Goal: Task Accomplishment & Management: Manage account settings

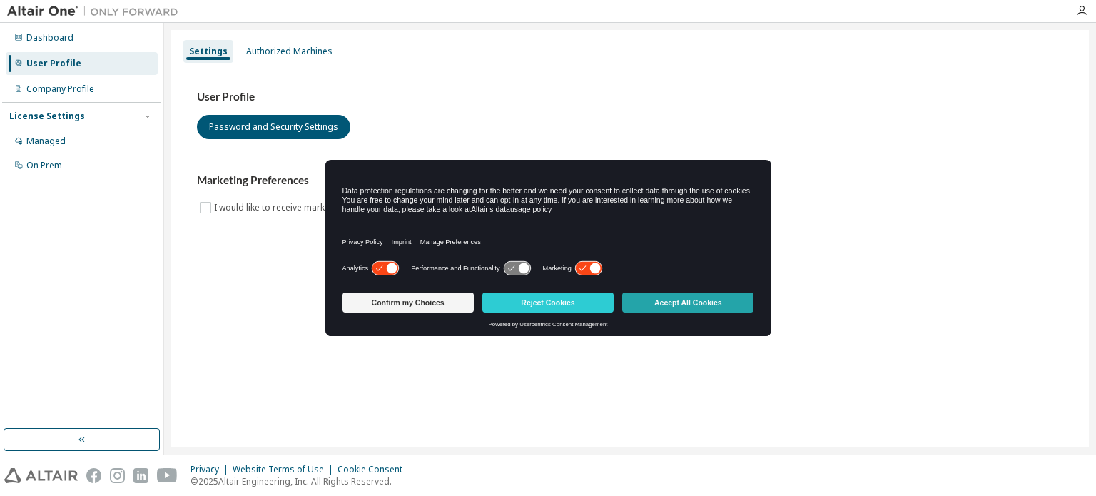
click at [694, 305] on button "Accept All Cookies" at bounding box center [687, 303] width 131 height 20
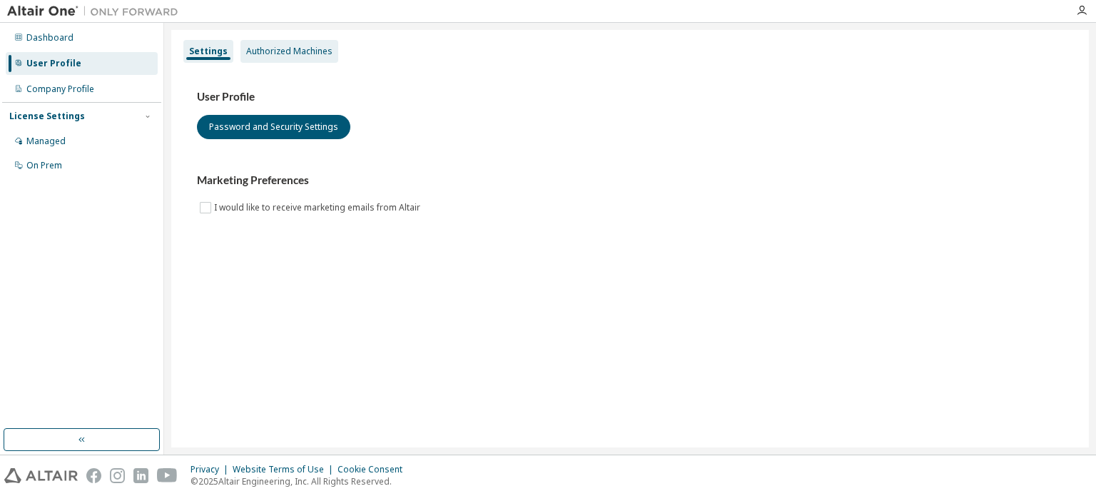
click at [280, 48] on div "Authorized Machines" at bounding box center [289, 51] width 86 height 11
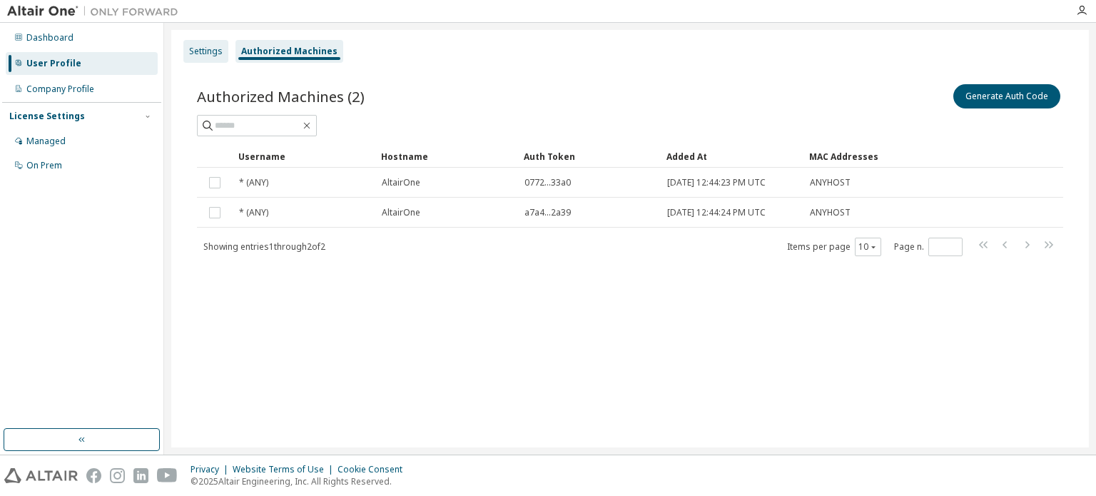
click at [214, 48] on div "Settings" at bounding box center [206, 51] width 34 height 11
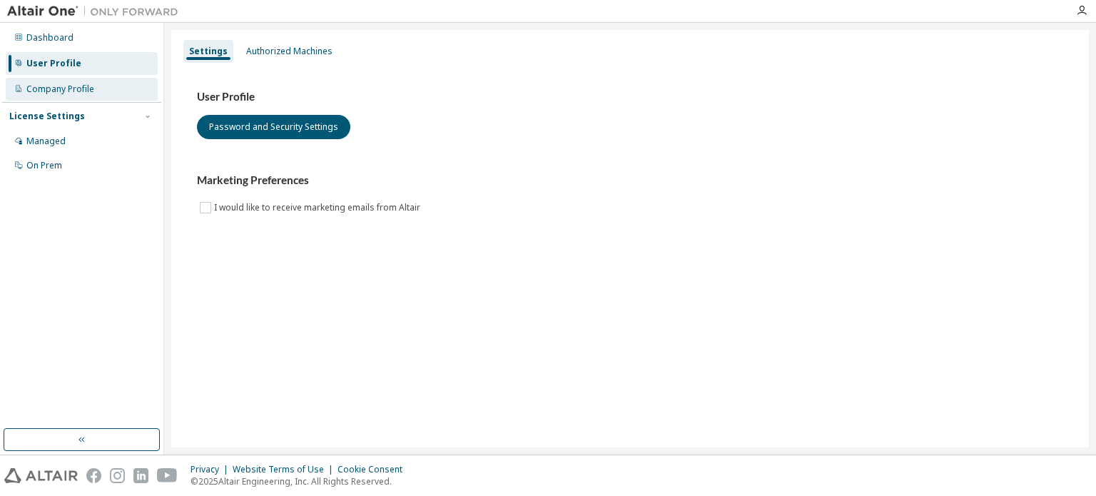
click at [90, 85] on div "Company Profile" at bounding box center [60, 89] width 68 height 11
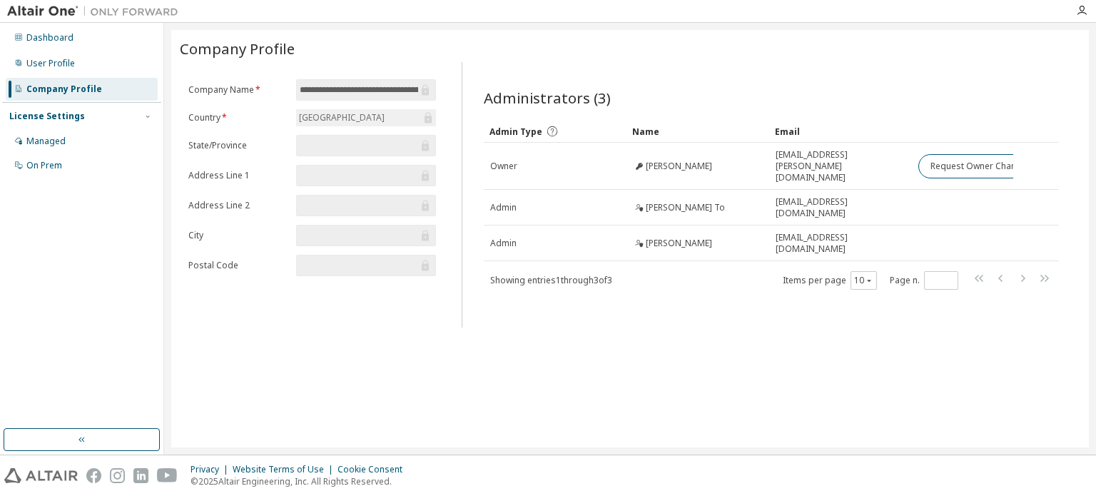
click at [365, 145] on input "text" at bounding box center [359, 145] width 118 height 14
click at [74, 34] on div "Dashboard" at bounding box center [82, 37] width 152 height 23
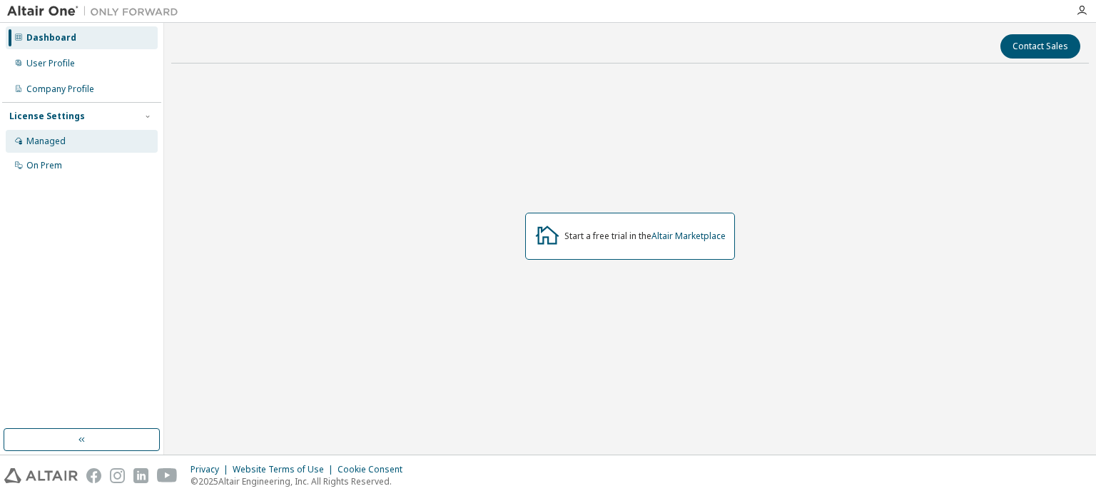
click at [66, 142] on div "Managed" at bounding box center [82, 141] width 152 height 23
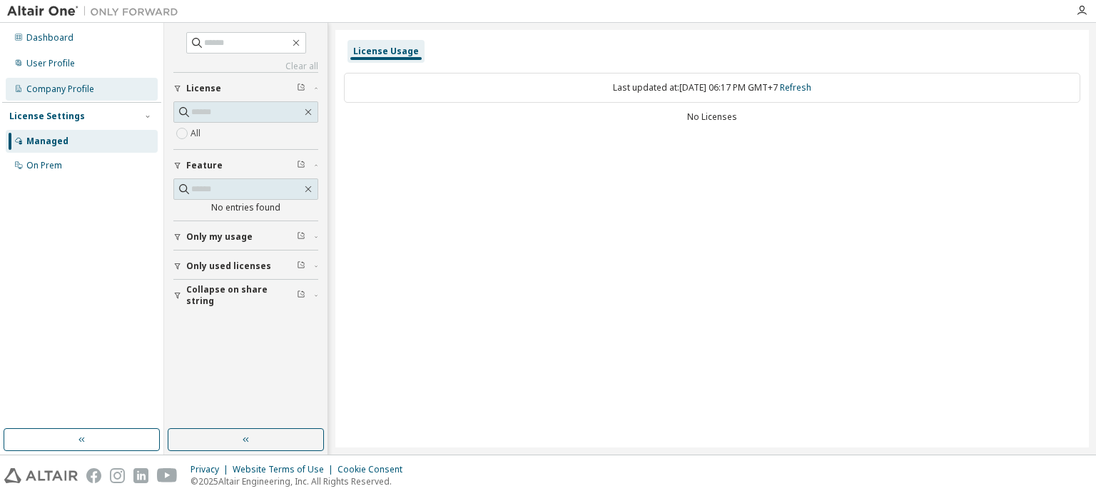
click at [61, 81] on div "Company Profile" at bounding box center [82, 89] width 152 height 23
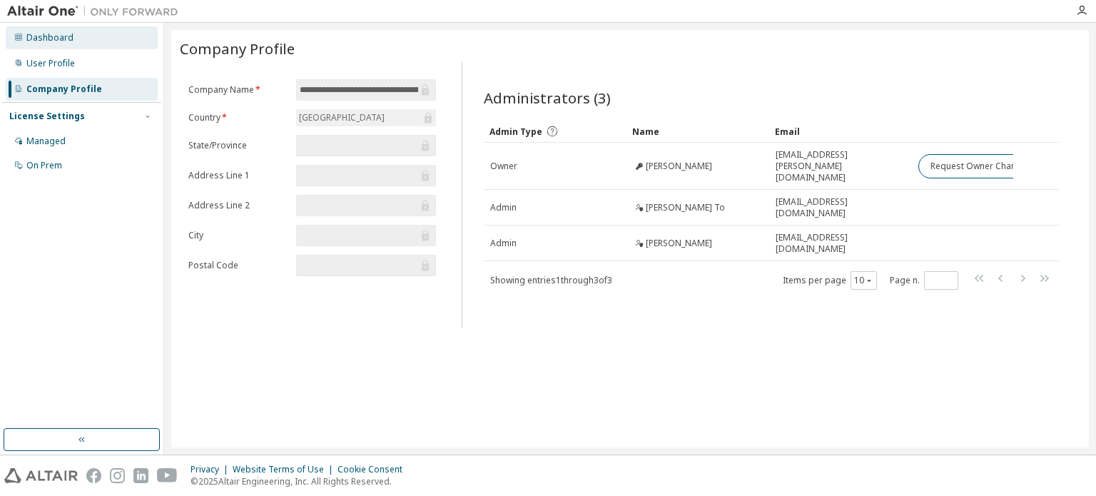
click at [47, 34] on div "Dashboard" at bounding box center [49, 37] width 47 height 11
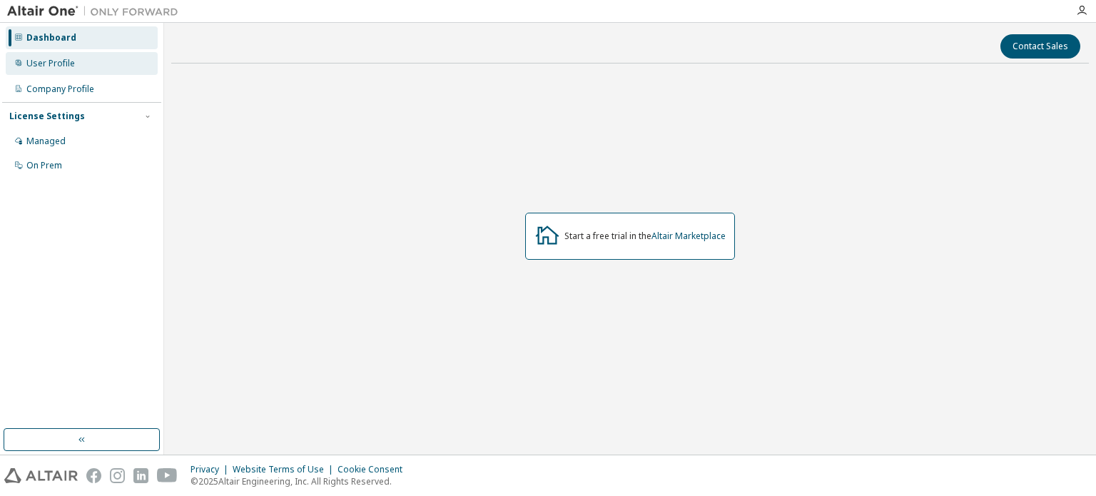
click at [43, 54] on div "User Profile" at bounding box center [82, 63] width 152 height 23
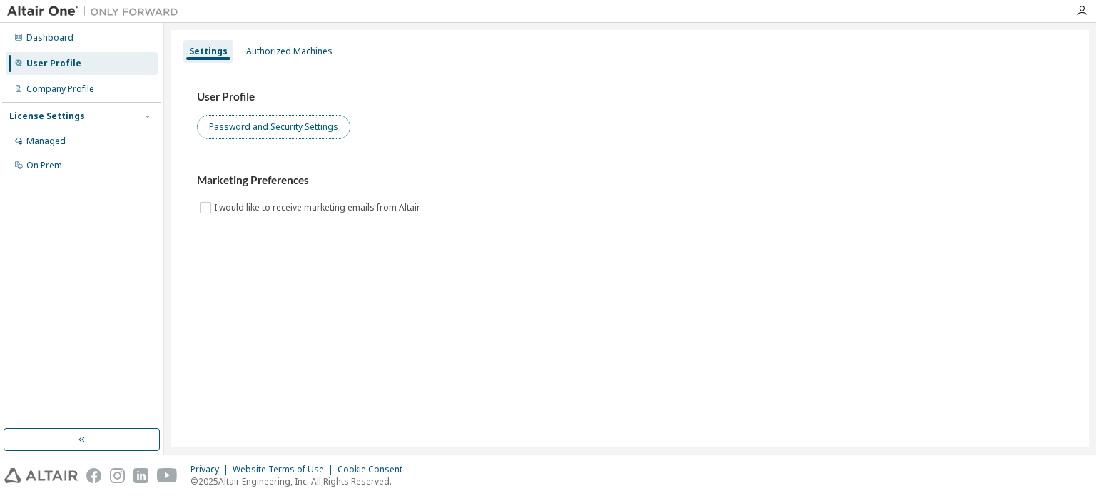
click at [223, 126] on button "Password and Security Settings" at bounding box center [273, 127] width 153 height 24
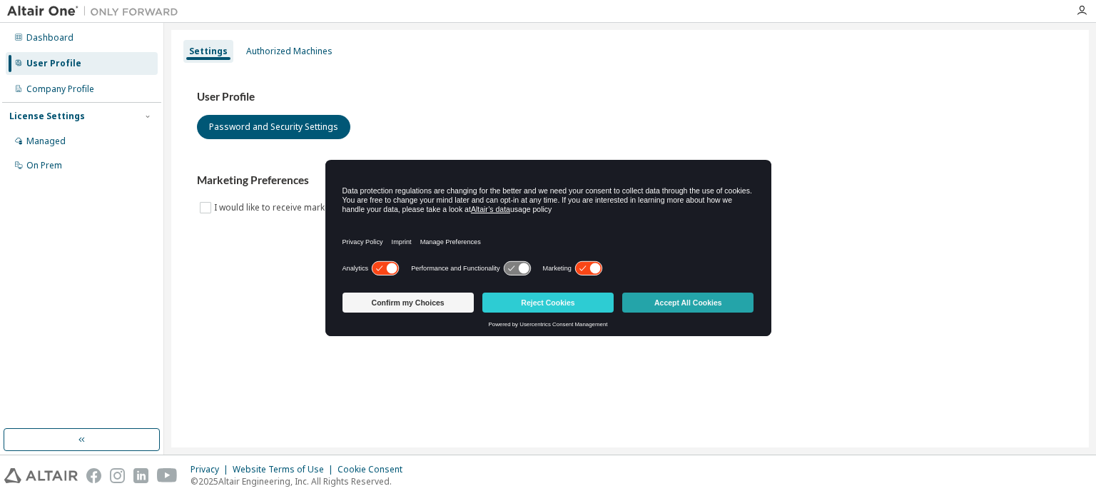
click at [700, 304] on button "Accept All Cookies" at bounding box center [687, 303] width 131 height 20
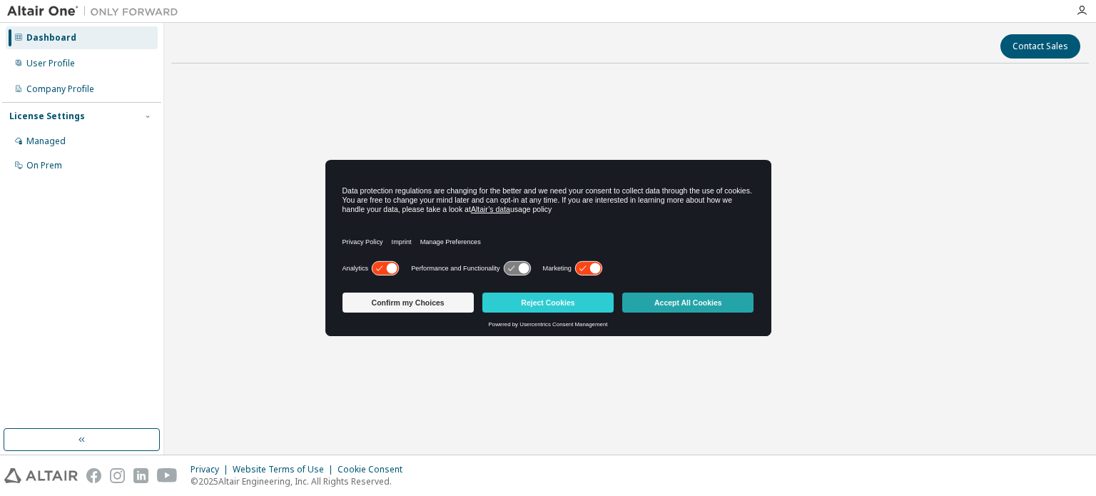
click at [700, 301] on button "Accept All Cookies" at bounding box center [687, 303] width 131 height 20
